Goal: Information Seeking & Learning: Find specific fact

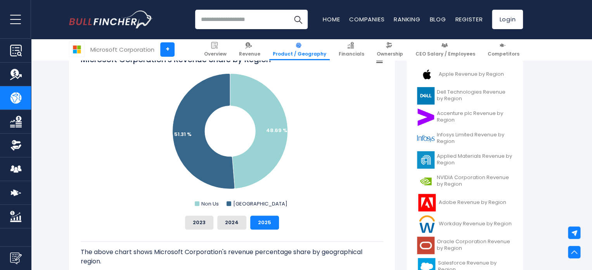
scroll to position [194, 0]
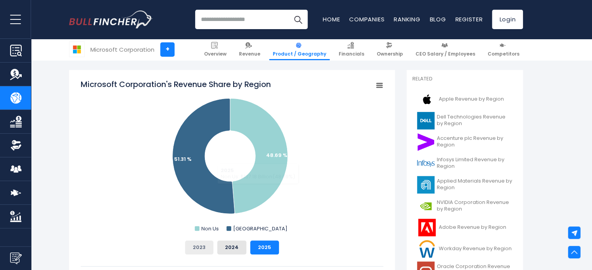
click at [205, 242] on button "2023" at bounding box center [199, 247] width 28 height 14
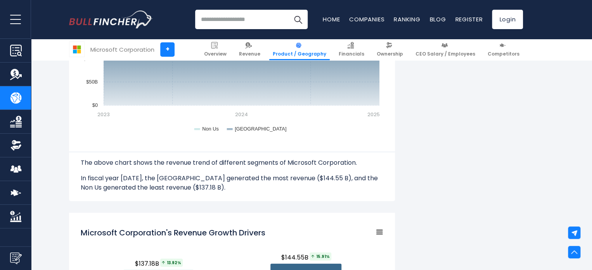
scroll to position [738, 0]
